Goal: Task Accomplishment & Management: Use online tool/utility

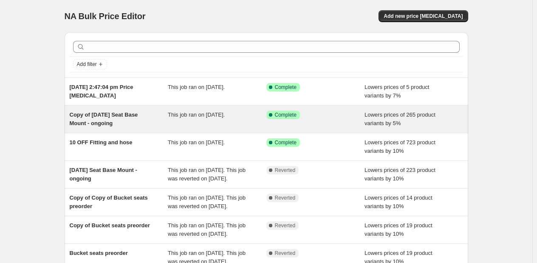
click at [184, 123] on div "This job ran on [DATE]." at bounding box center [217, 118] width 99 height 17
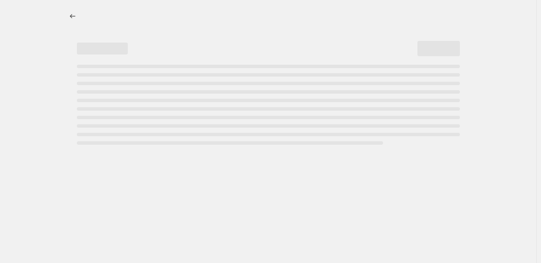
select select "percentage"
select select "collection"
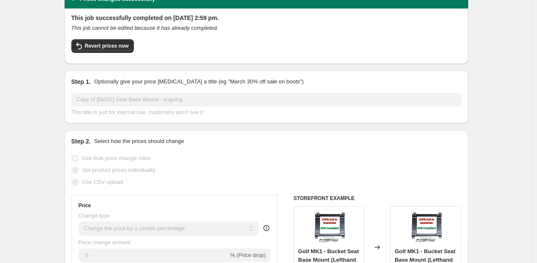
scroll to position [42, 0]
click at [99, 48] on span "Revert prices now" at bounding box center [107, 45] width 44 height 7
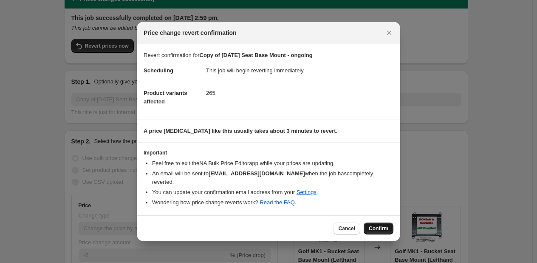
click at [391, 224] on button "Confirm" at bounding box center [379, 228] width 30 height 12
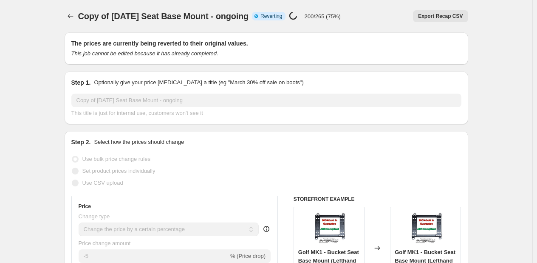
select select "percentage"
select select "collection"
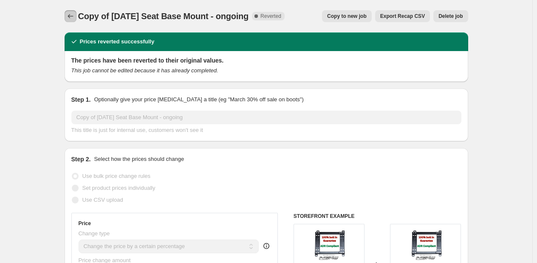
click at [75, 19] on icon "Price change jobs" at bounding box center [70, 16] width 8 height 8
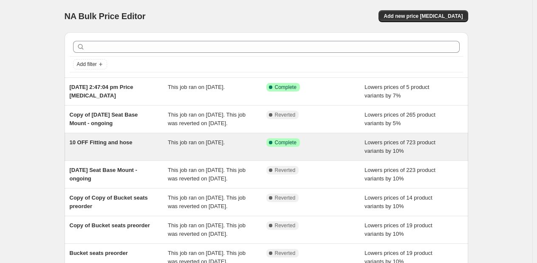
click at [249, 155] on div "This job ran on [DATE]." at bounding box center [217, 146] width 99 height 17
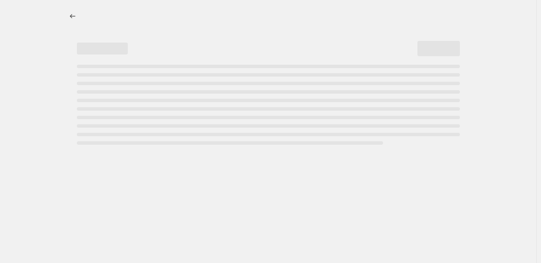
select select "percentage"
select select "collection"
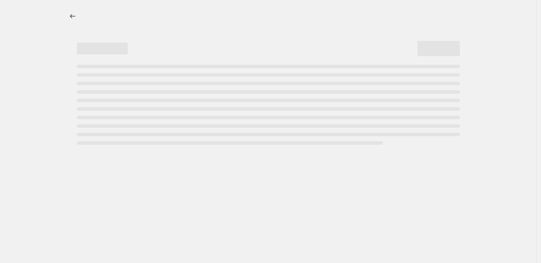
select select "collection"
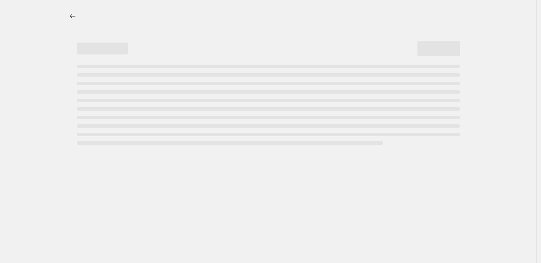
select select "collection"
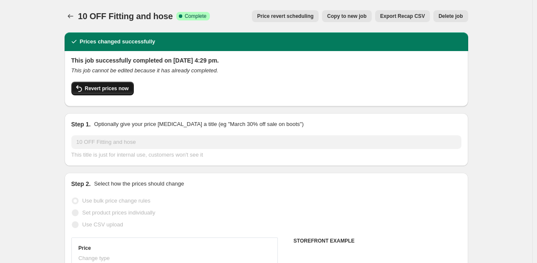
click at [108, 92] on button "Revert prices now" at bounding box center [102, 89] width 62 height 14
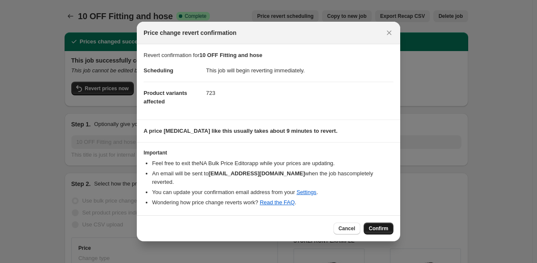
click at [388, 226] on span "Confirm" at bounding box center [379, 228] width 20 height 7
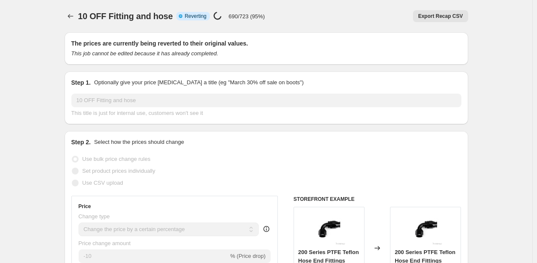
select select "percentage"
select select "collection"
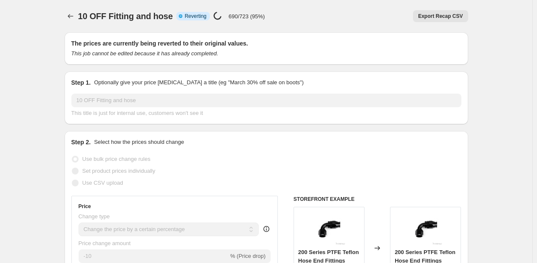
select select "collection"
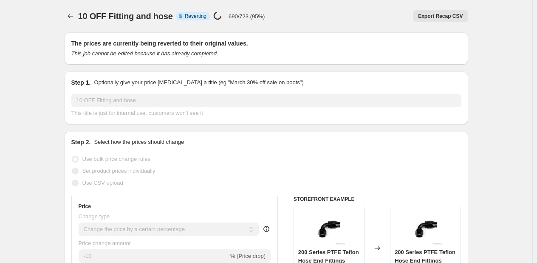
select select "collection"
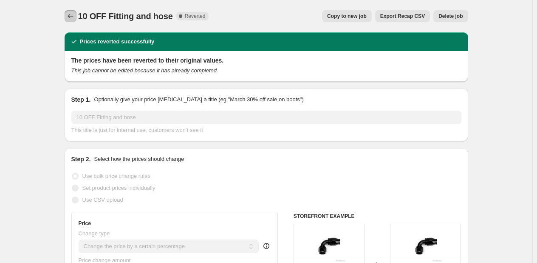
click at [70, 15] on icon "Price change jobs" at bounding box center [70, 16] width 8 height 8
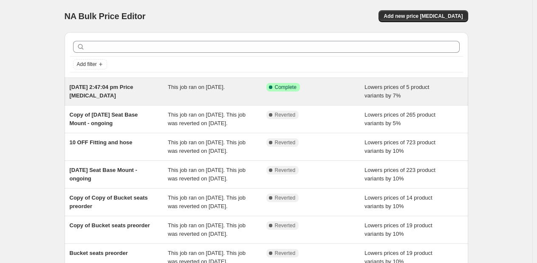
click at [205, 85] on span "This job ran on [DATE]." at bounding box center [196, 87] width 57 height 6
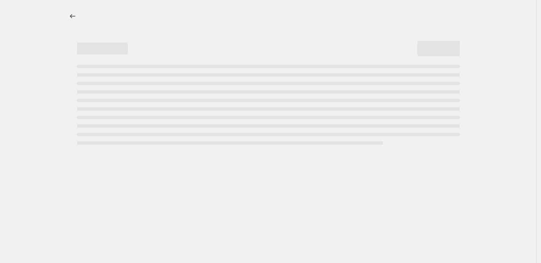
select select "percentage"
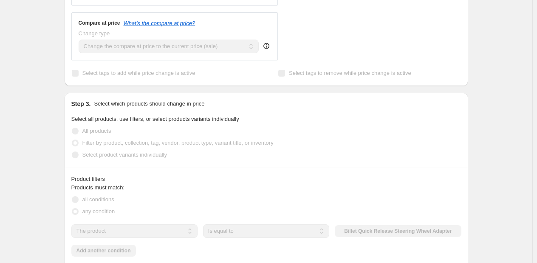
scroll to position [382, 0]
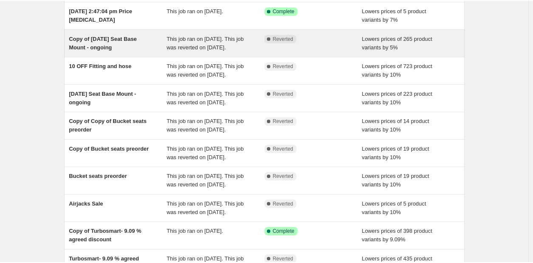
scroll to position [71, 0]
